Goal: Transaction & Acquisition: Obtain resource

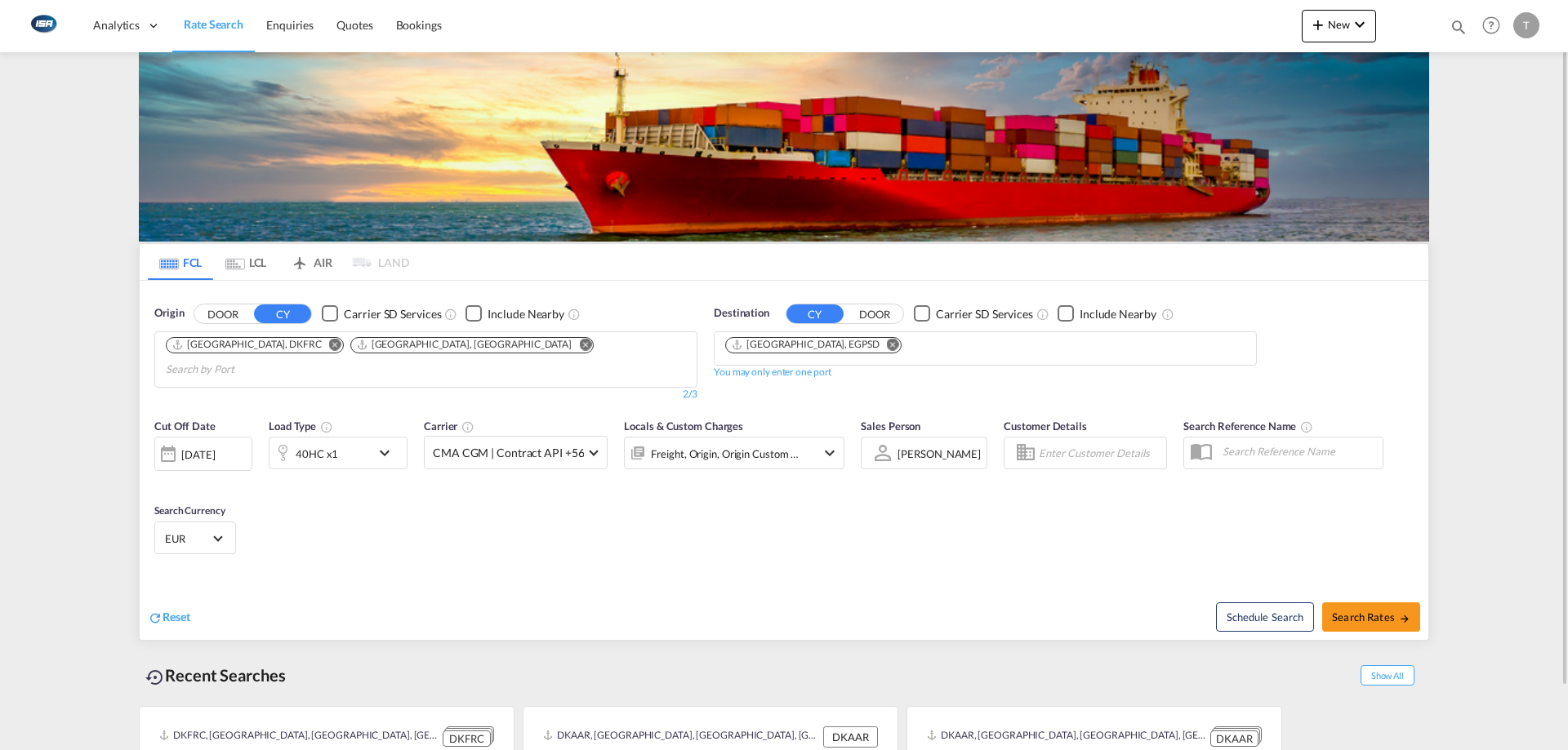
click at [579, 341] on md-icon "Remove" at bounding box center [585, 344] width 12 height 12
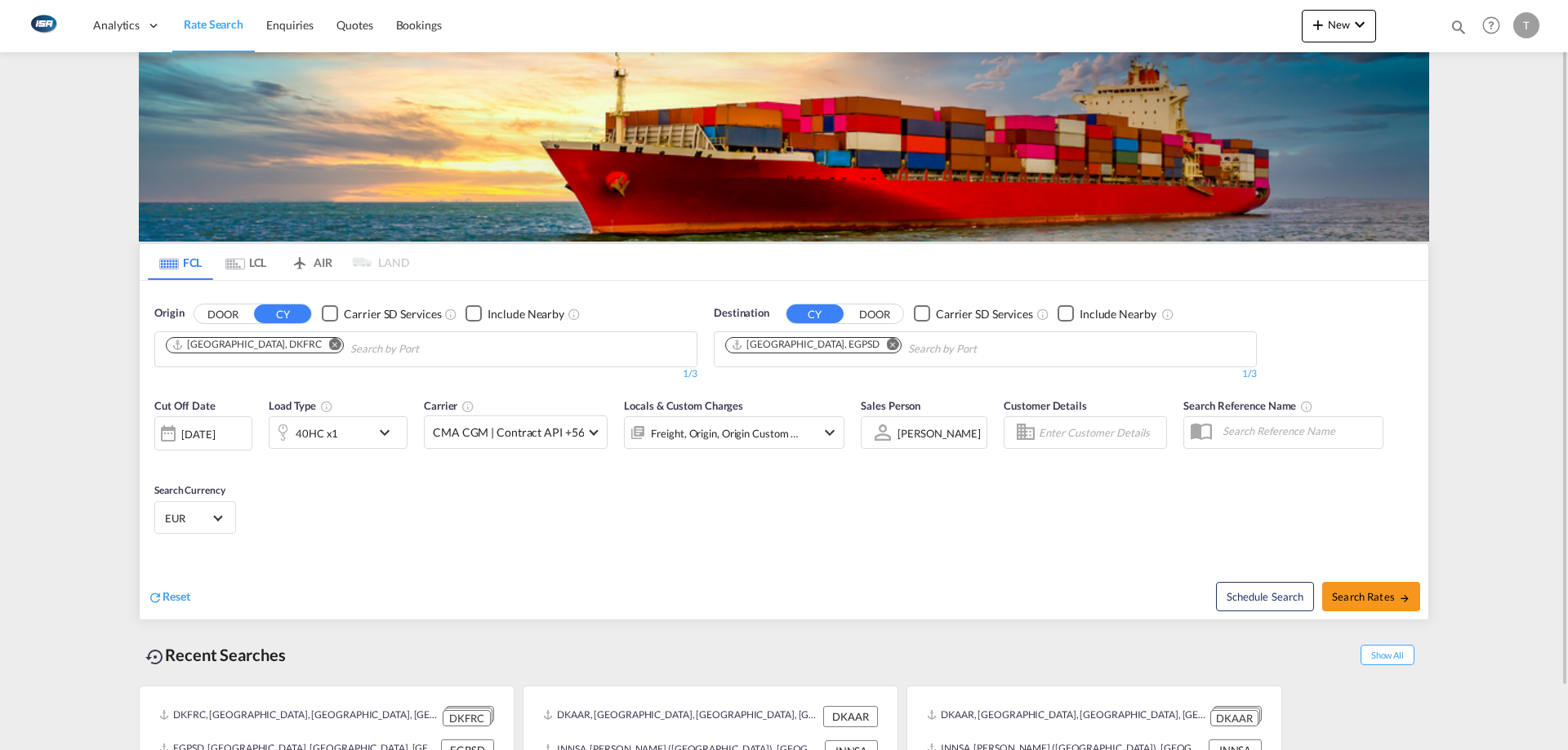
click at [329, 340] on md-icon "Remove" at bounding box center [335, 344] width 12 height 12
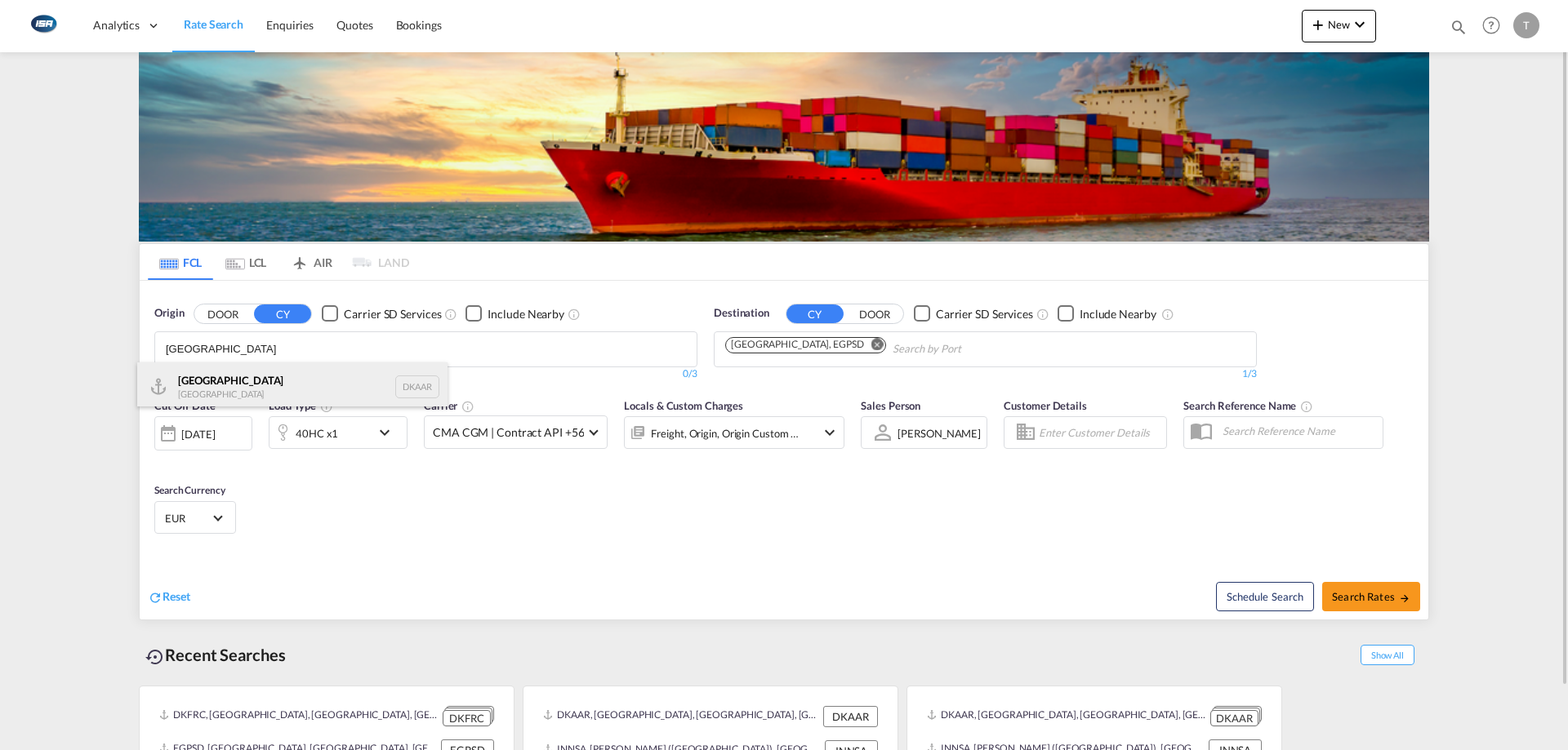
type input "[GEOGRAPHIC_DATA]"
click at [280, 396] on div "Aarhus [GEOGRAPHIC_DATA] DKAAR" at bounding box center [292, 387] width 311 height 49
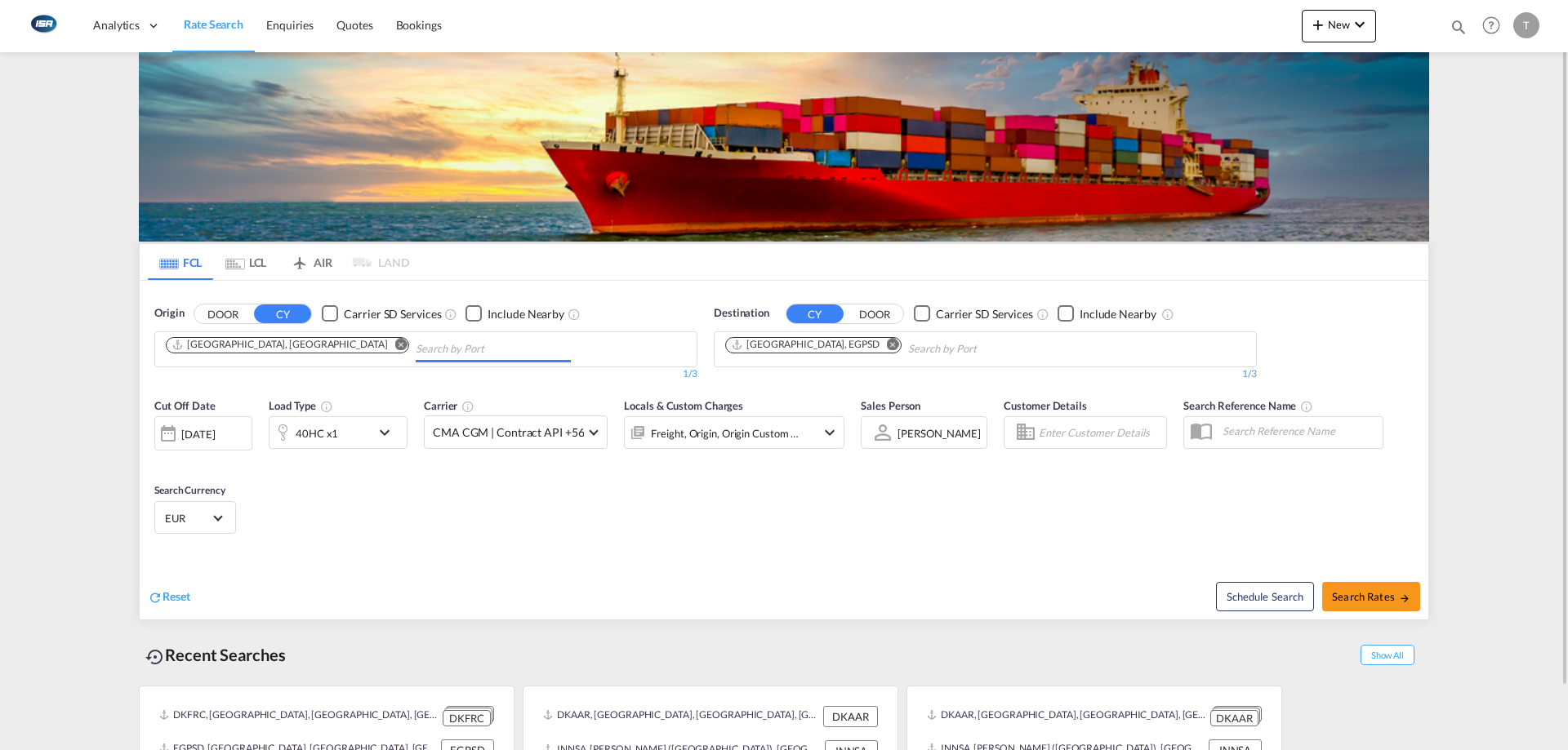
click at [311, 390] on div "Cut Off Date [DATE] [DATE] Load Type 40HC x1 Carrier CMA CGM | Contract API +56…" at bounding box center [499, 432] width 706 height 85
click at [887, 346] on md-icon "Remove" at bounding box center [893, 344] width 12 height 12
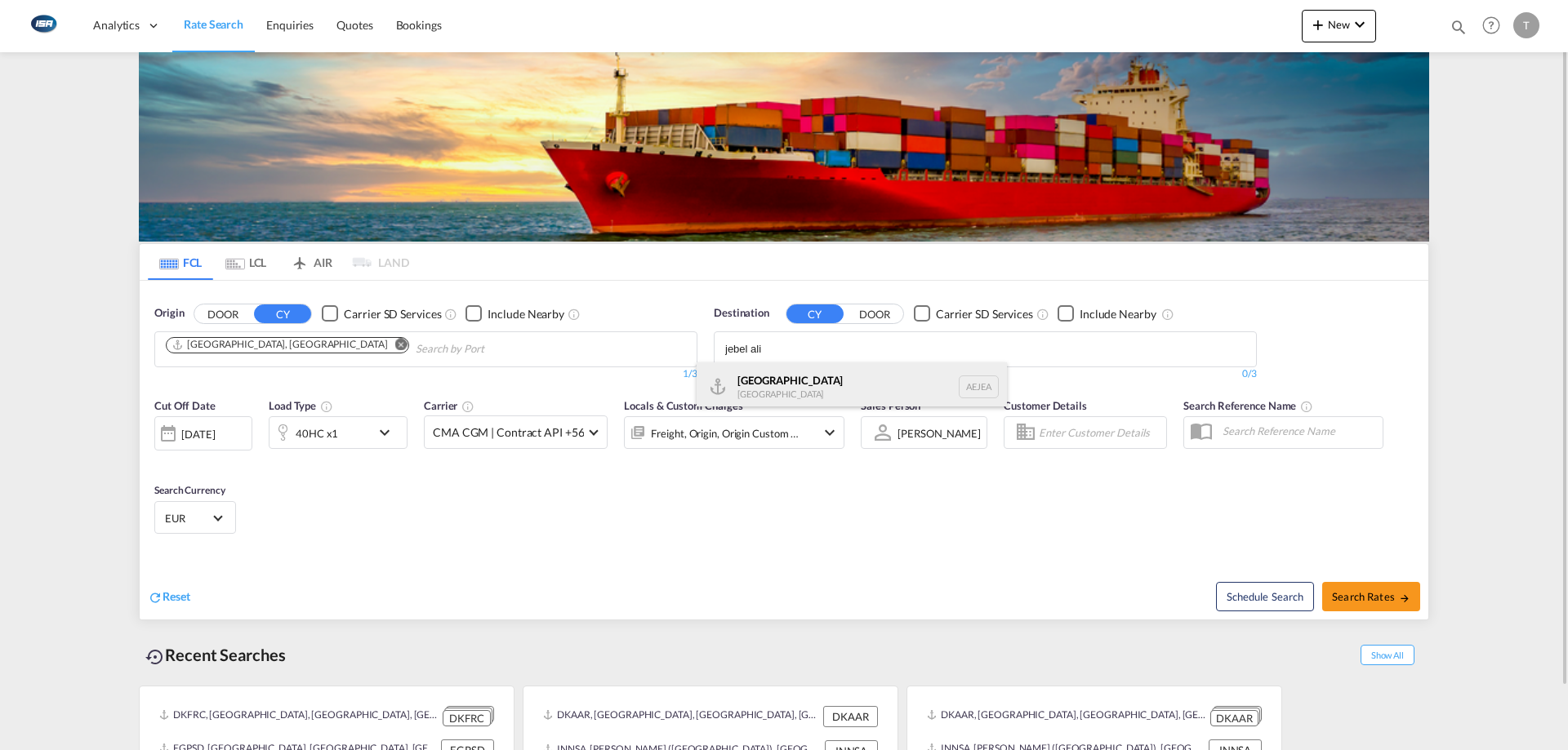
type input "jebel ali"
click at [828, 374] on div "[GEOGRAPHIC_DATA] [GEOGRAPHIC_DATA]" at bounding box center [852, 387] width 311 height 49
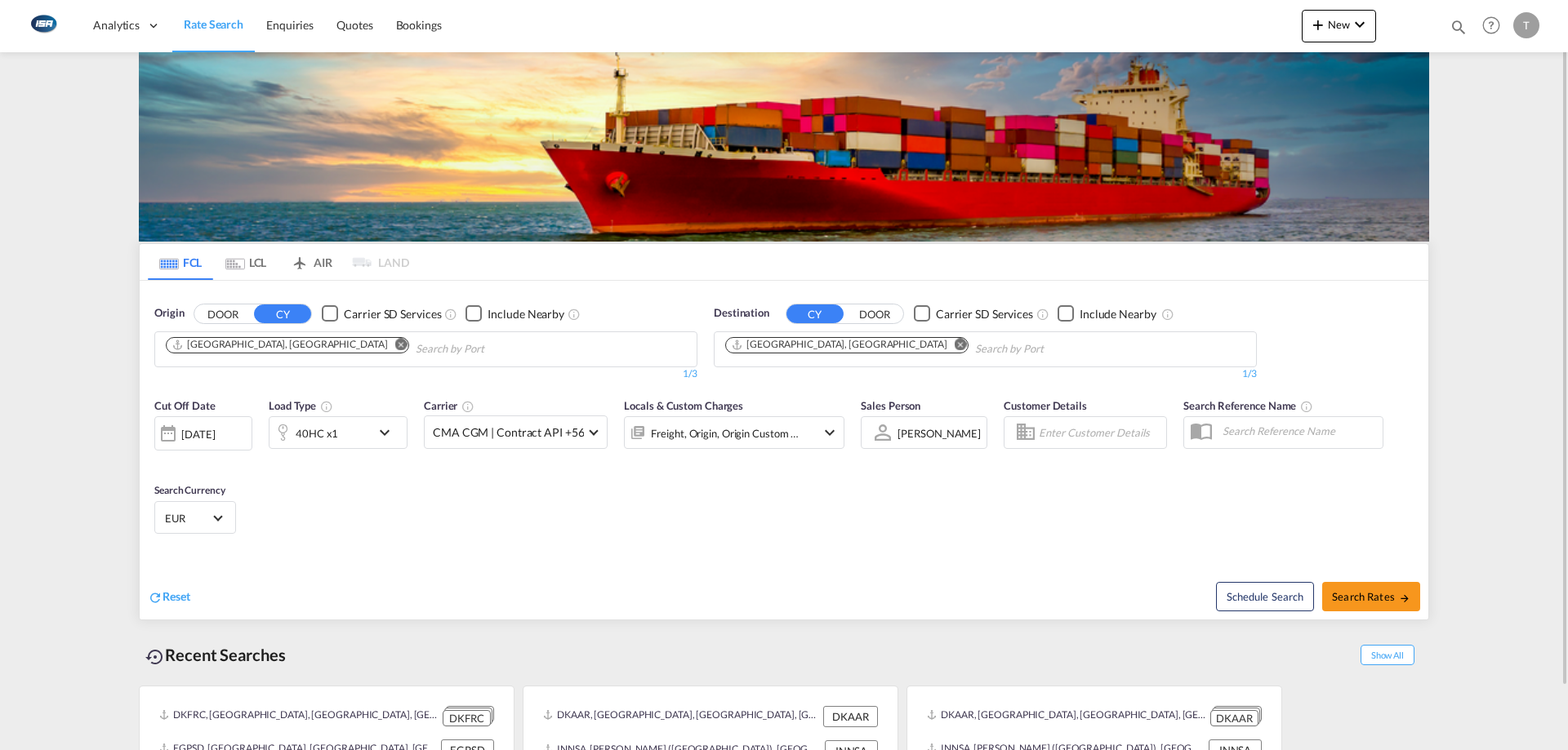
click at [341, 432] on div "40HC x1" at bounding box center [320, 433] width 101 height 33
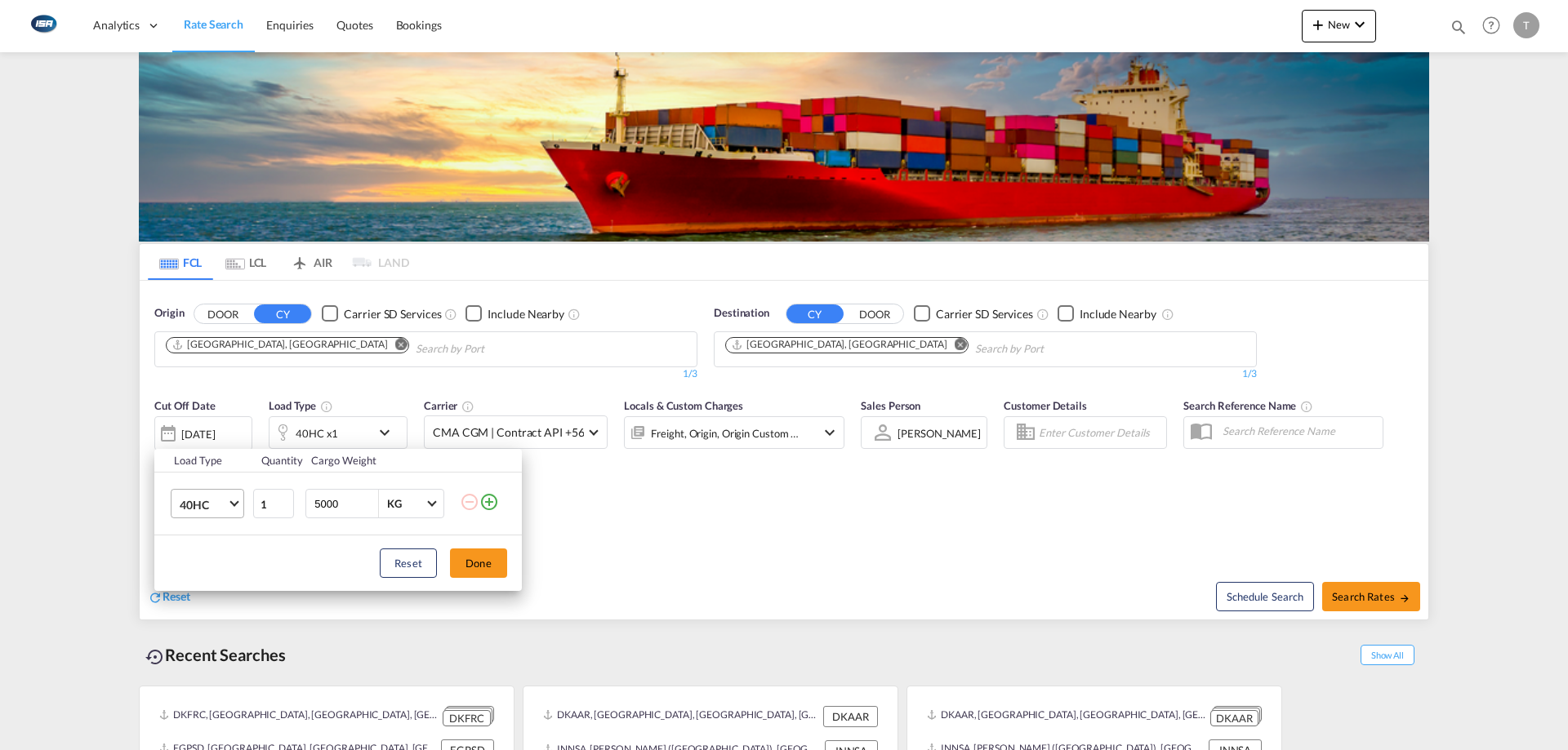
drag, startPoint x: 206, startPoint y: 500, endPoint x: 218, endPoint y: 502, distance: 12.2
click at [206, 500] on span "40HC" at bounding box center [203, 505] width 47 height 16
click at [206, 439] on md-option "20GP" at bounding box center [222, 427] width 111 height 40
drag, startPoint x: 464, startPoint y: 556, endPoint x: 440, endPoint y: 554, distance: 24.1
click at [465, 556] on button "Done" at bounding box center [478, 563] width 57 height 29
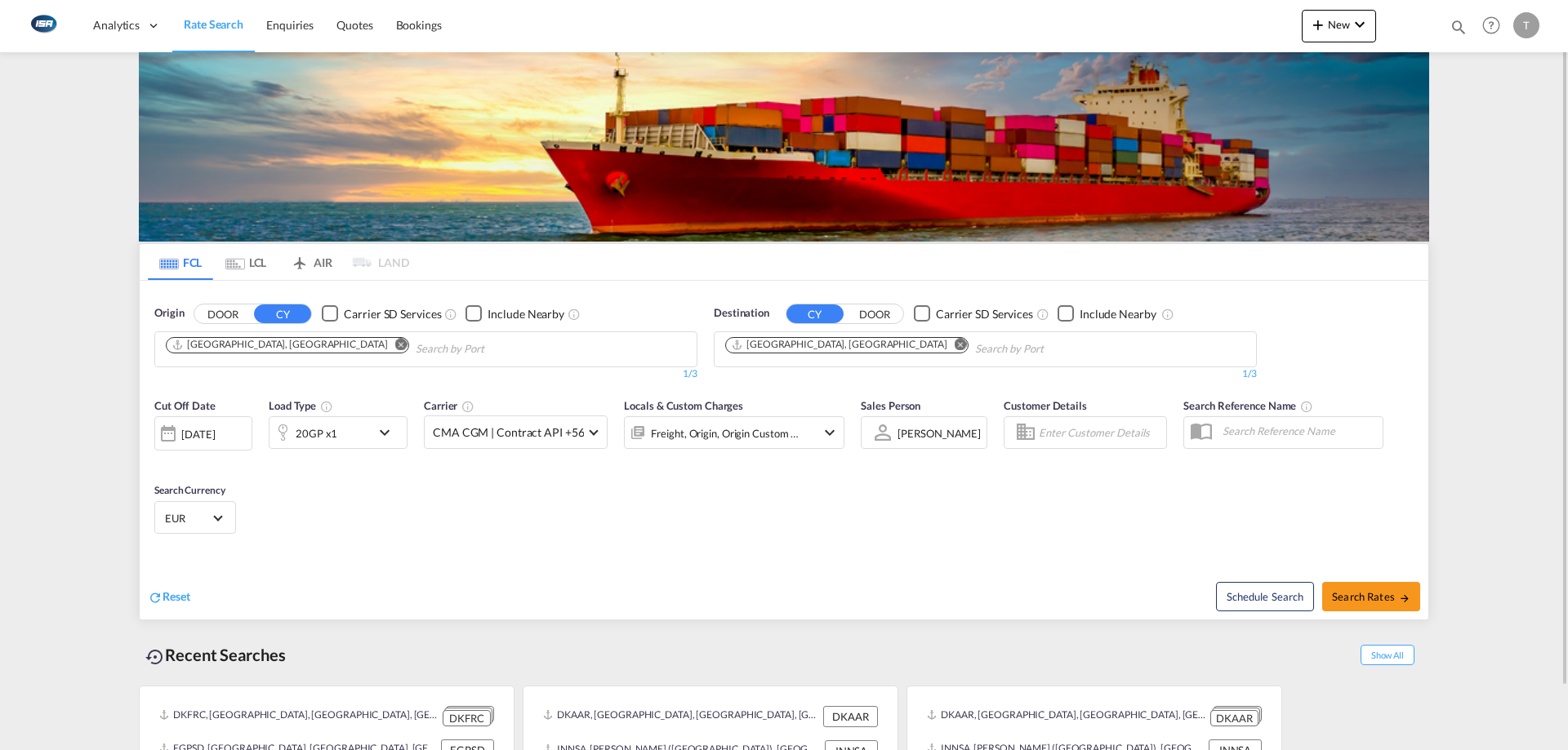
click at [188, 514] on span "EUR" at bounding box center [188, 518] width 46 height 15
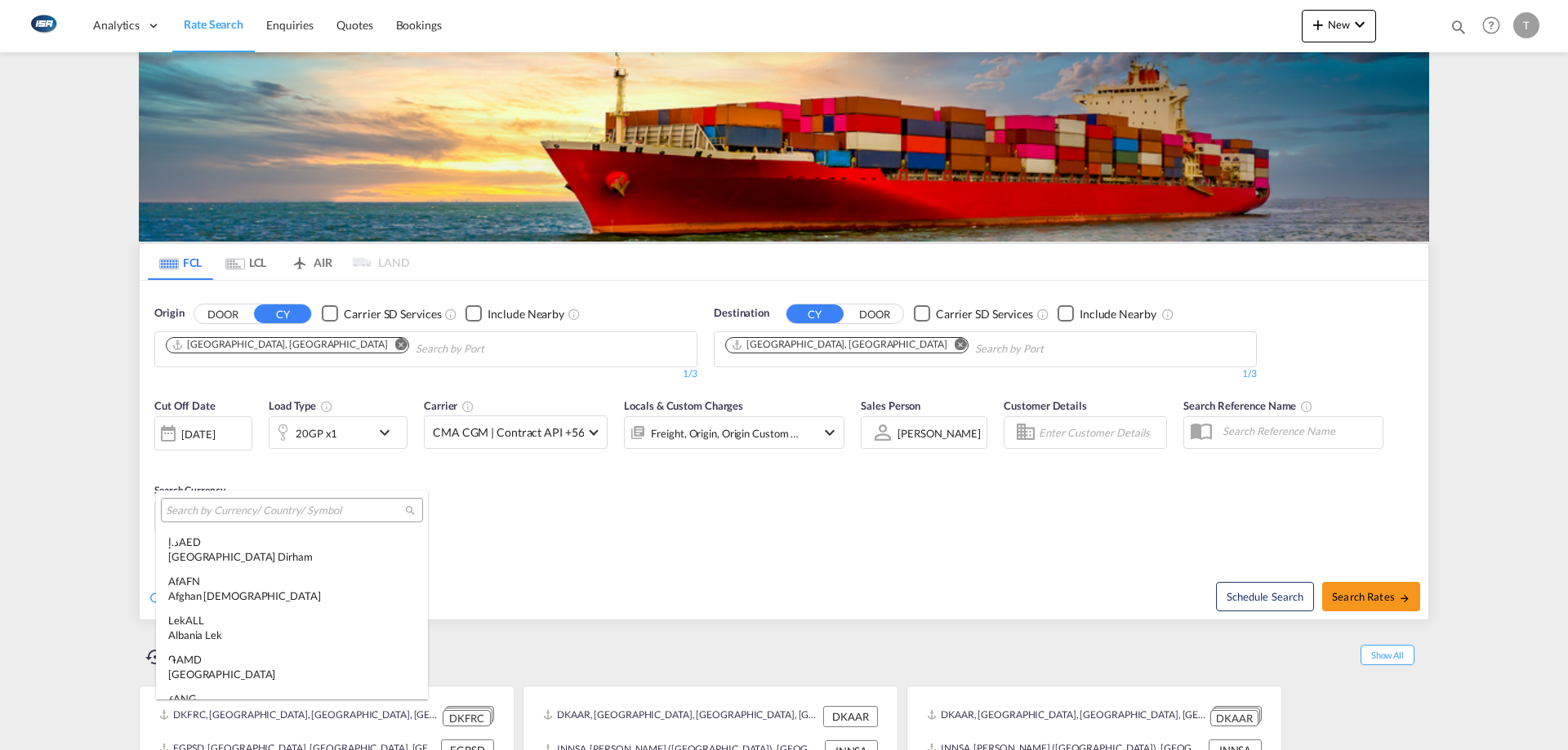
scroll to position [1639, 0]
click at [240, 513] on input "search" at bounding box center [286, 511] width 239 height 15
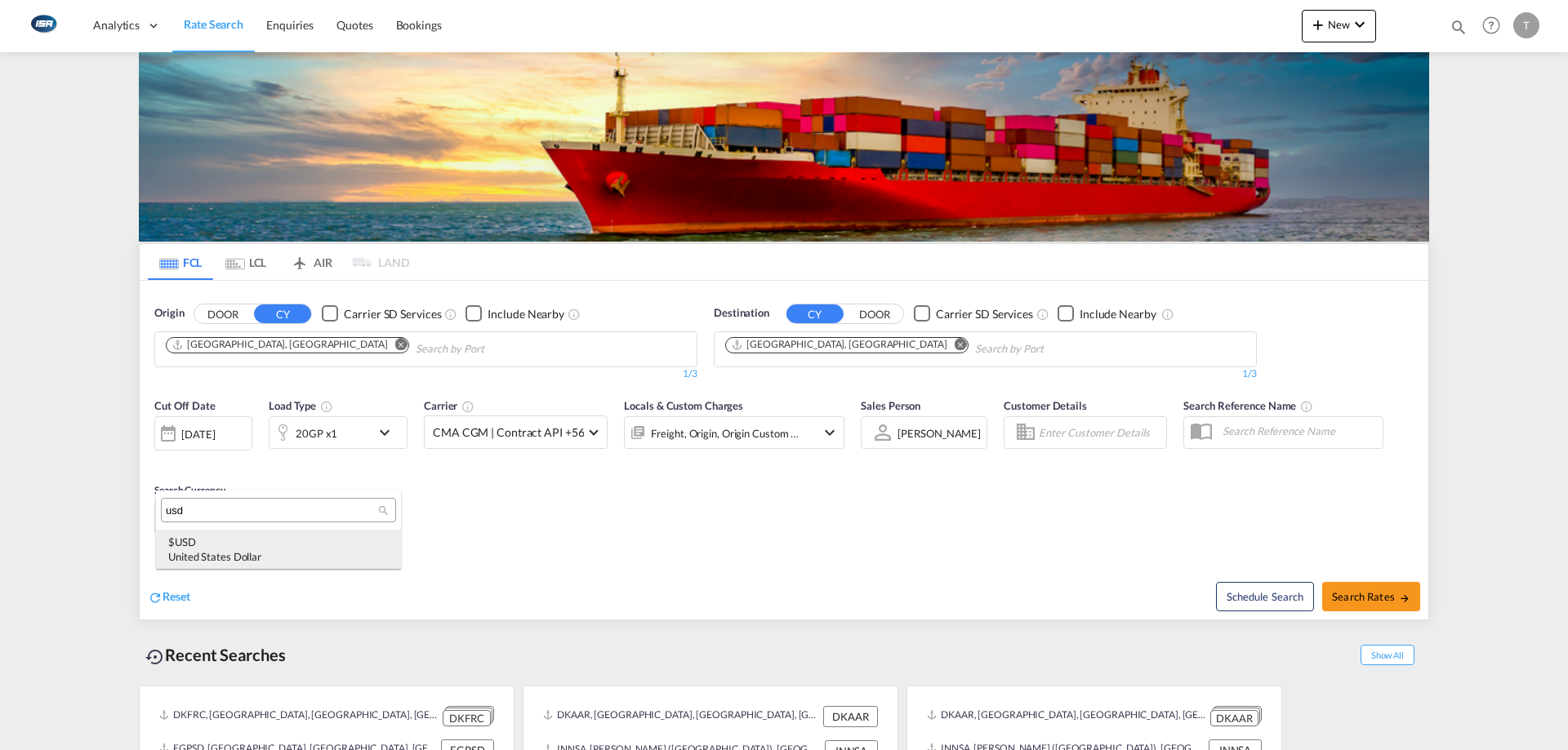
type input "usd"
click at [250, 544] on div "$ USD United States Dollar" at bounding box center [279, 550] width 220 height 29
click at [726, 426] on div "Freight, Origin, Origin Custom +1" at bounding box center [725, 433] width 149 height 23
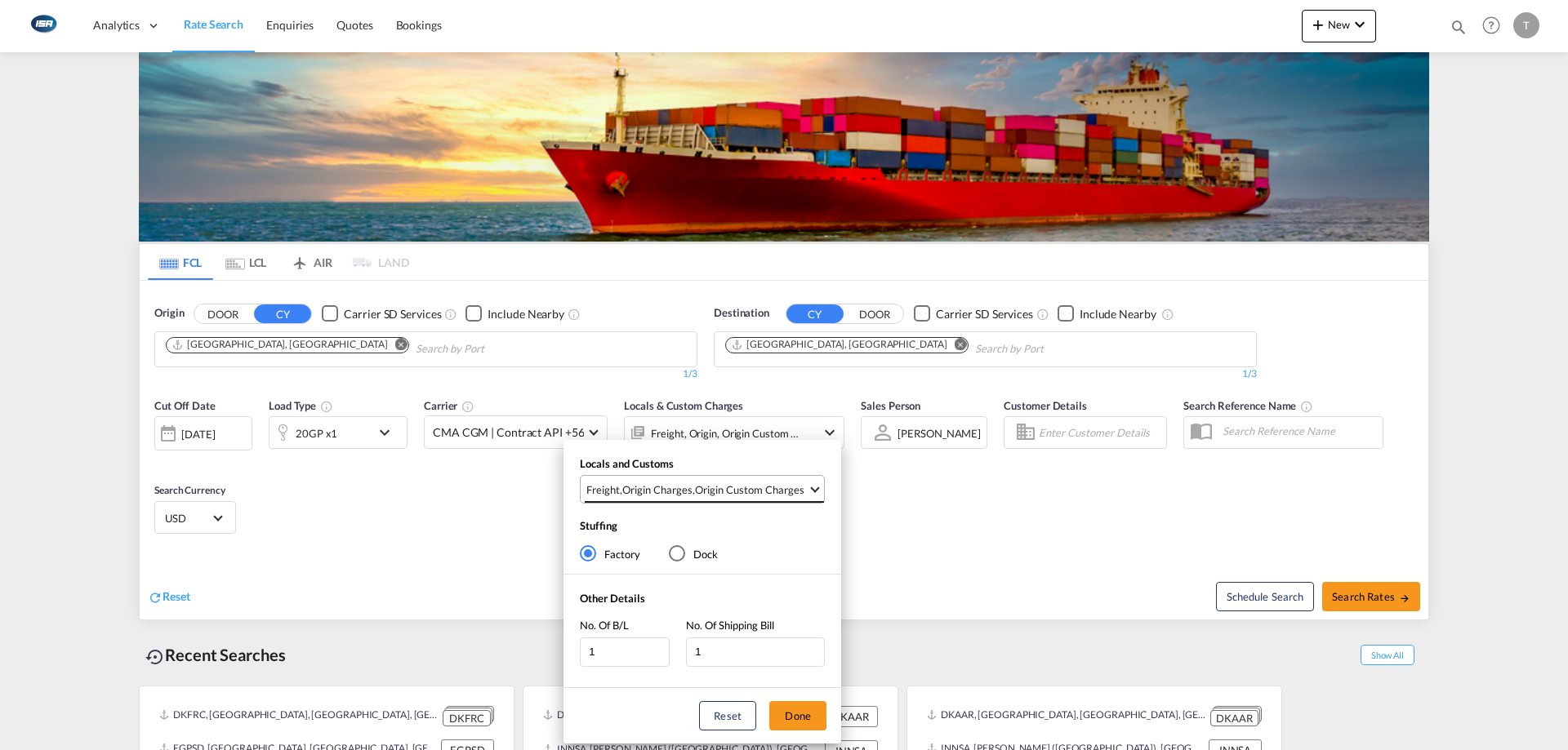
click at [756, 483] on div "Origin Custom Charges" at bounding box center [749, 489] width 109 height 15
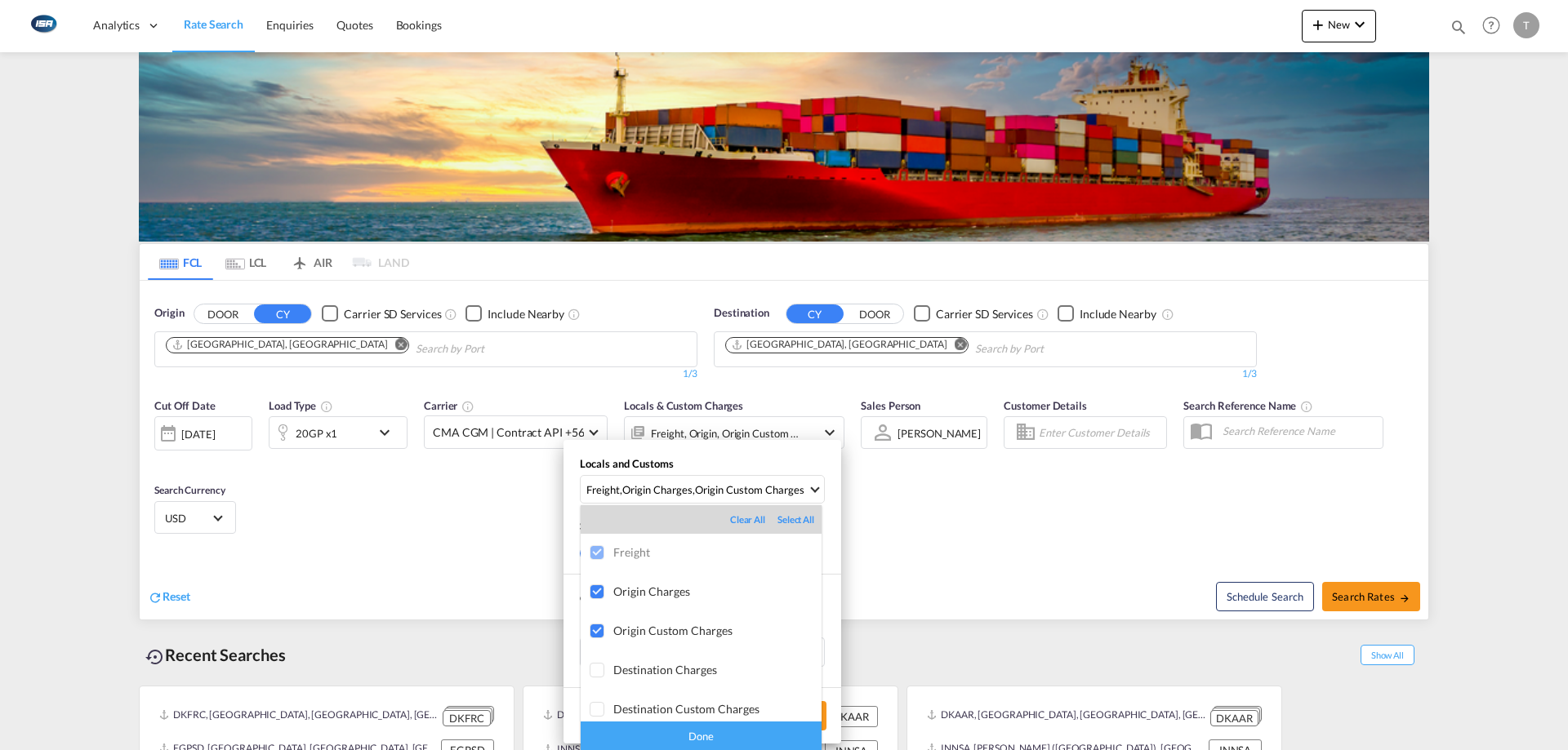
click at [738, 735] on div "Done" at bounding box center [701, 735] width 241 height 28
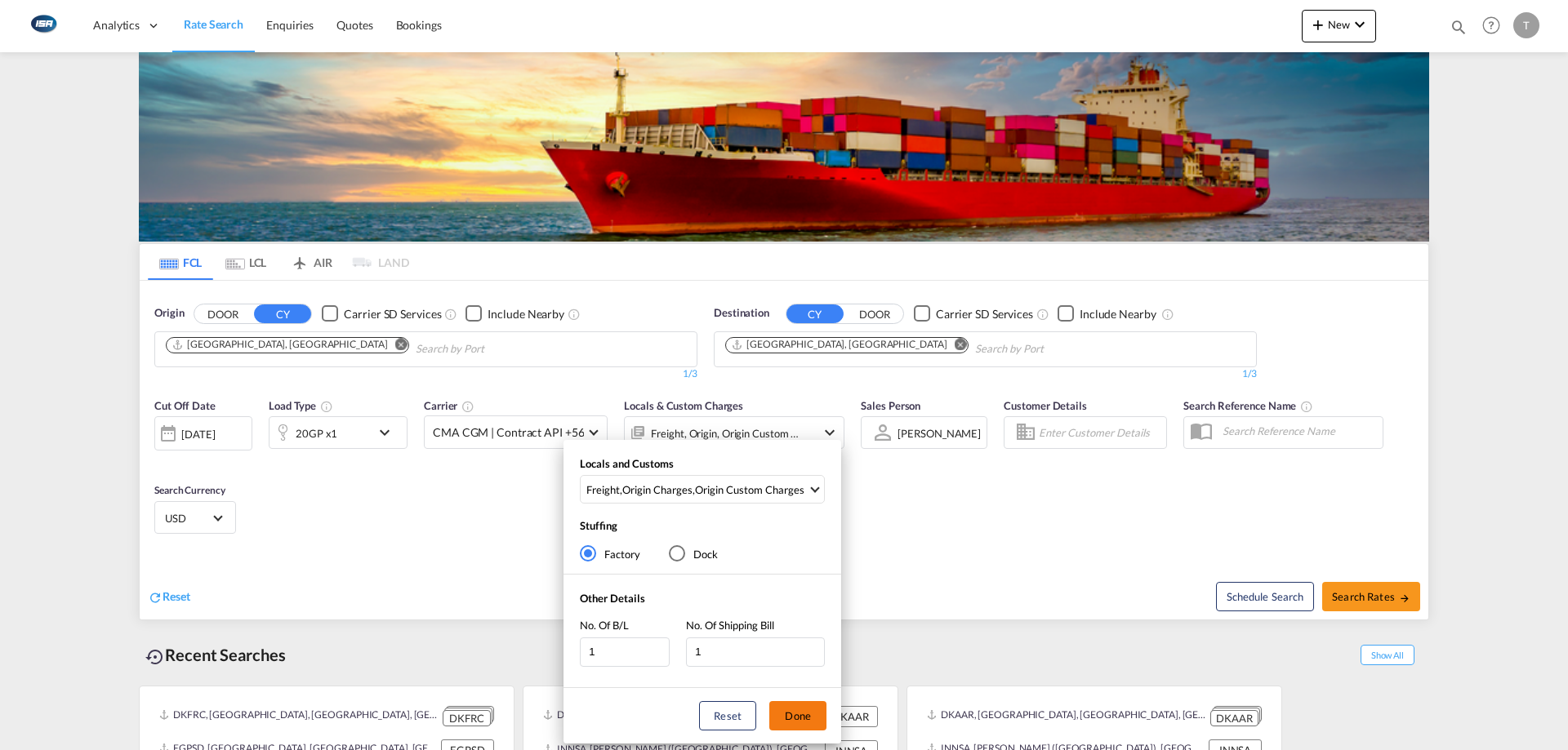
click at [783, 716] on button "Done" at bounding box center [797, 716] width 57 height 29
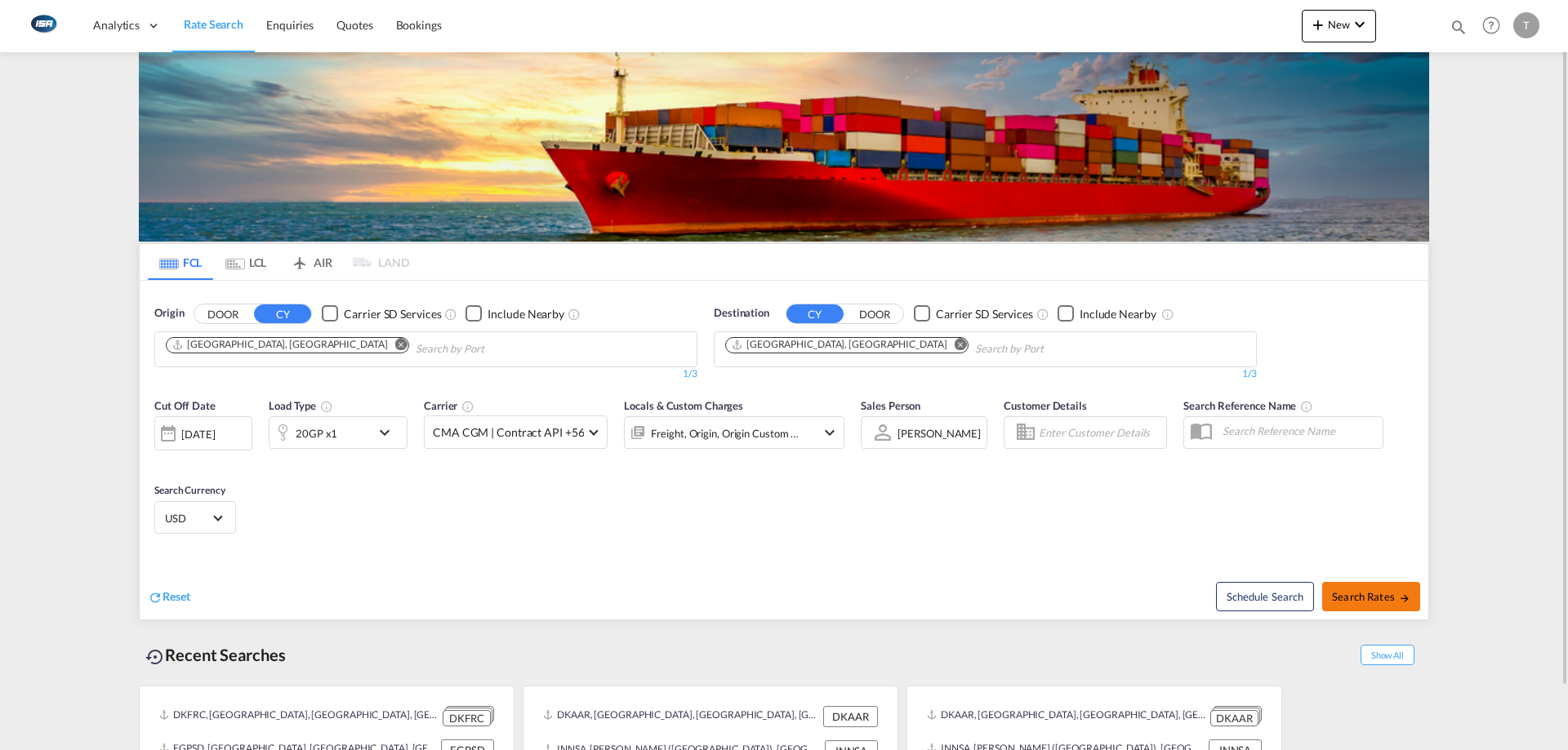
click at [1357, 598] on span "Search Rates" at bounding box center [1370, 596] width 78 height 13
type input "DKAAR to AEJEA / [DATE]"
